Goal: Transaction & Acquisition: Purchase product/service

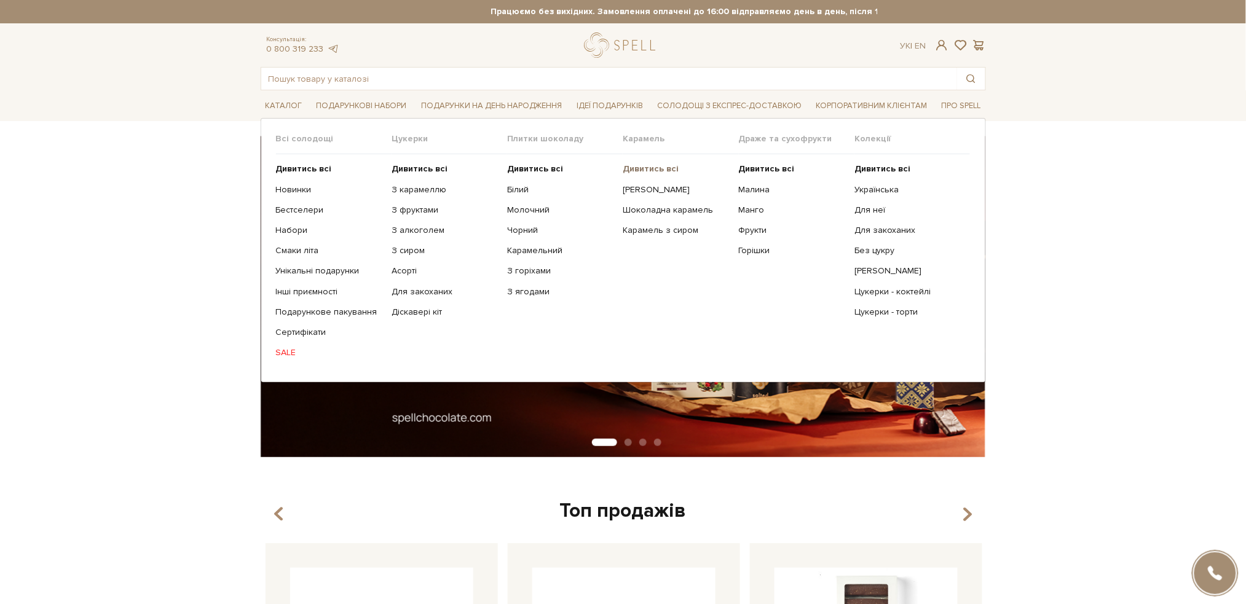
click at [641, 166] on b "Дивитись всі" at bounding box center [650, 168] width 56 height 10
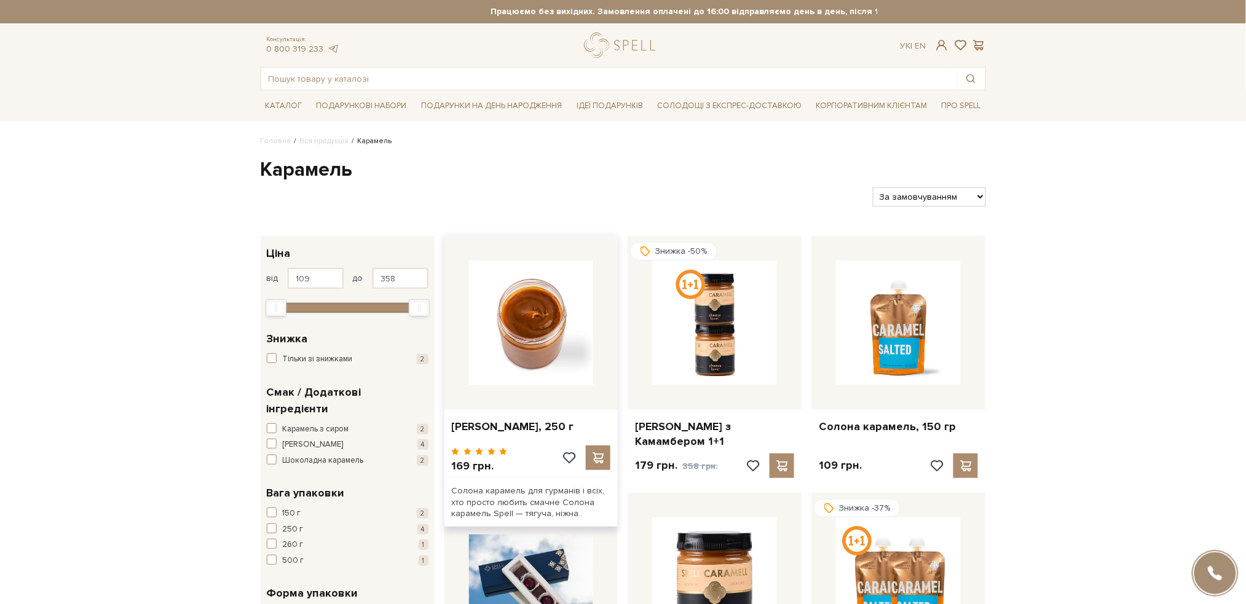
click at [523, 308] on img at bounding box center [531, 323] width 125 height 125
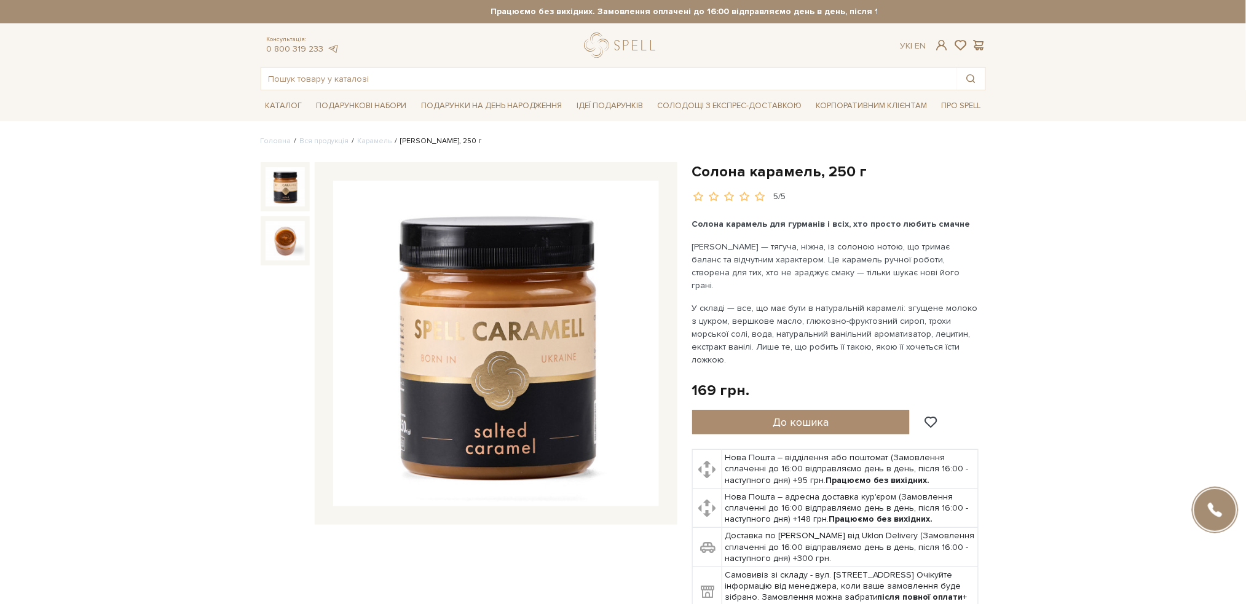
drag, startPoint x: 0, startPoint y: 0, endPoint x: 521, endPoint y: 300, distance: 601.5
click at [521, 300] on img at bounding box center [496, 344] width 326 height 326
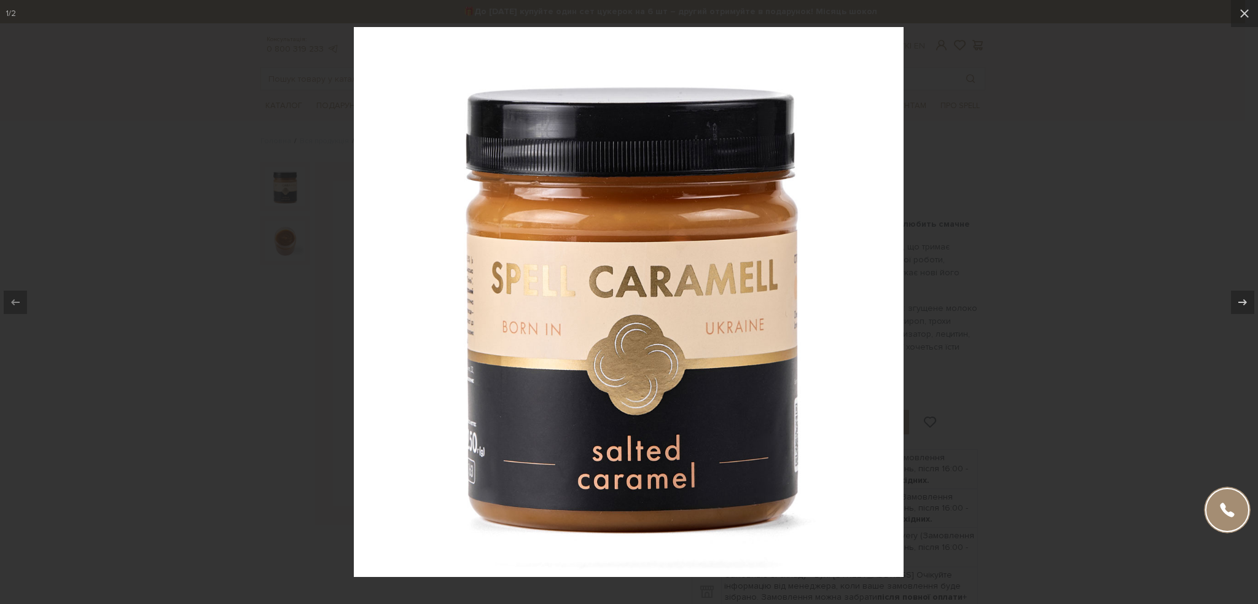
drag, startPoint x: 1046, startPoint y: 77, endPoint x: 1005, endPoint y: 86, distance: 42.1
click at [1046, 78] on div at bounding box center [629, 302] width 1258 height 604
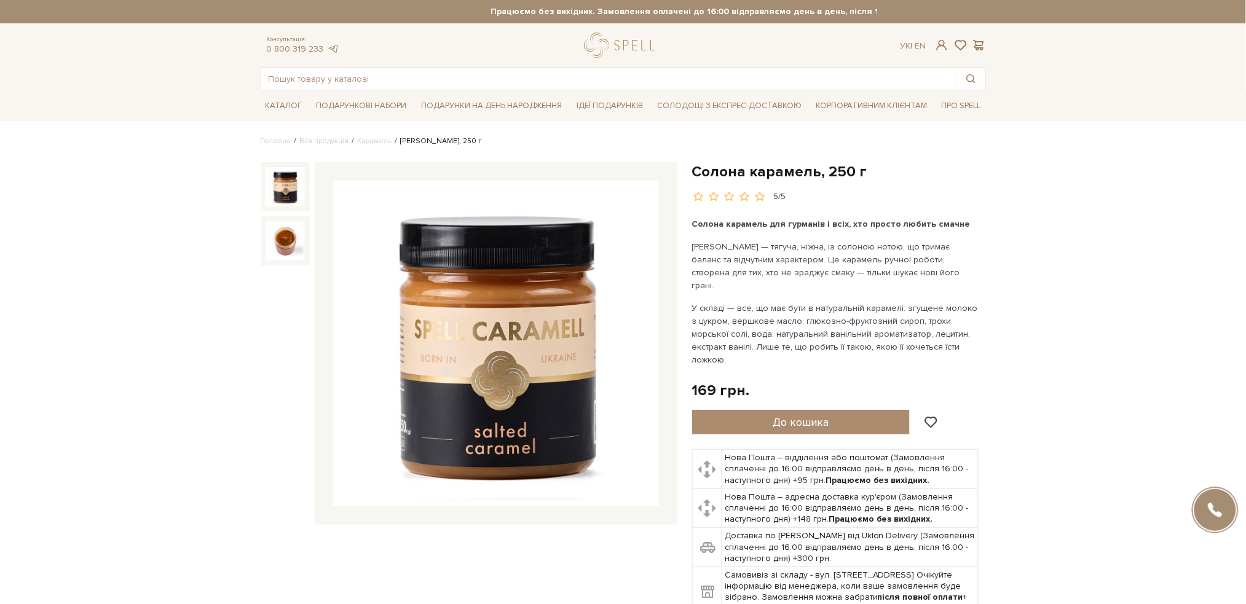
click at [361, 145] on link "Карамель" at bounding box center [375, 140] width 34 height 9
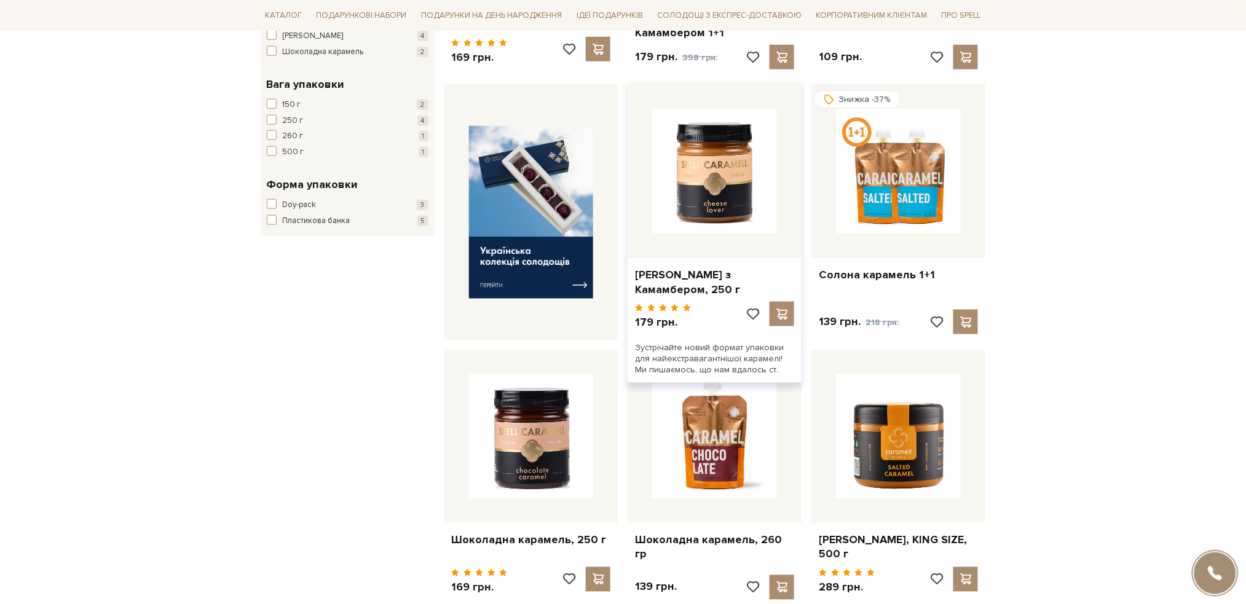
scroll to position [409, 0]
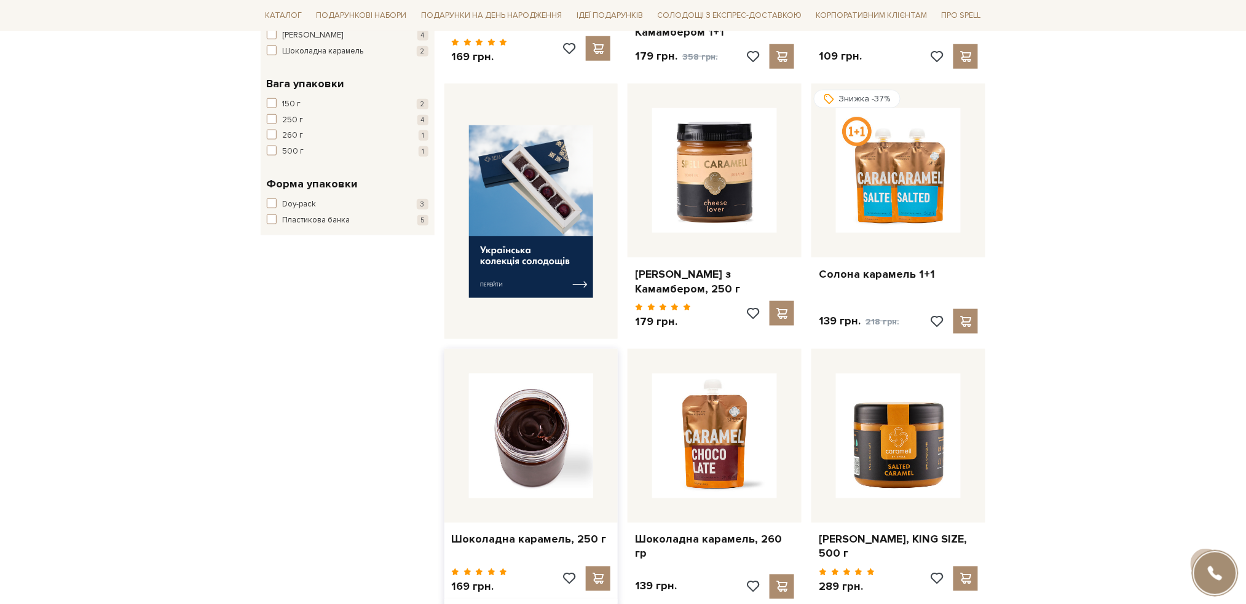
click at [552, 402] on img at bounding box center [531, 436] width 125 height 125
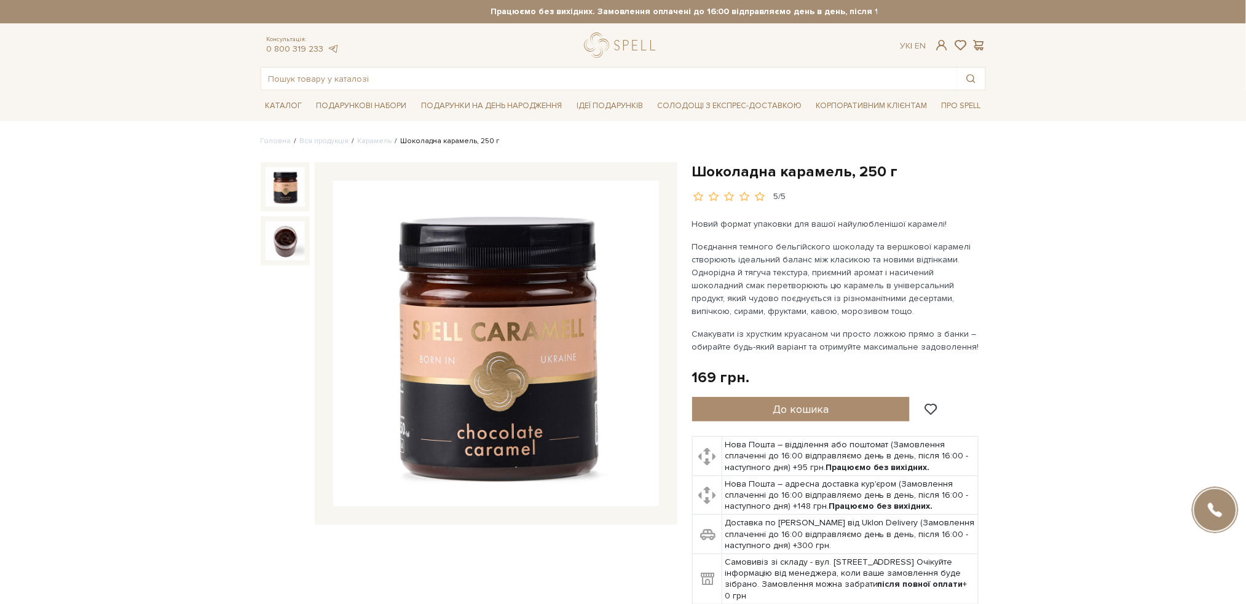
click at [530, 345] on img at bounding box center [496, 344] width 326 height 326
